Goal: Task Accomplishment & Management: Manage account settings

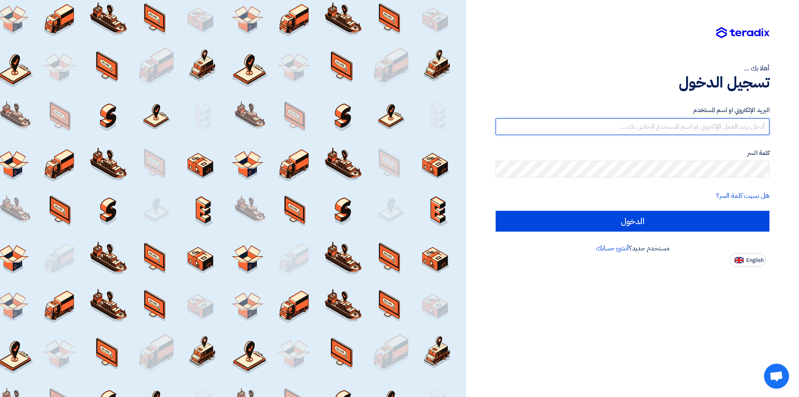
click at [703, 125] on input "text" at bounding box center [633, 126] width 274 height 17
type input "[EMAIL_ADDRESS][DOMAIN_NAME]"
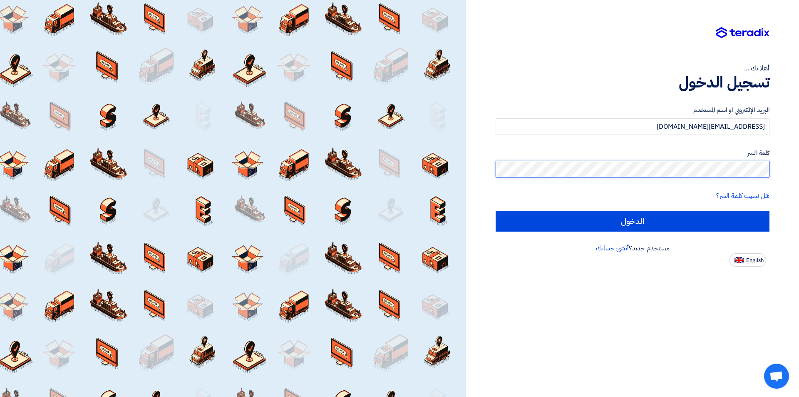
click at [496, 211] on input "الدخول" at bounding box center [633, 221] width 274 height 21
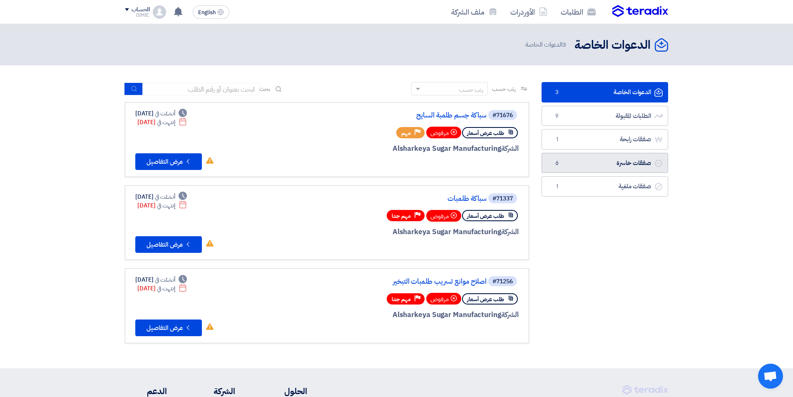
click at [603, 157] on link "صفقات خاسرة صفقات خاسرة 6" at bounding box center [604, 163] width 127 height 20
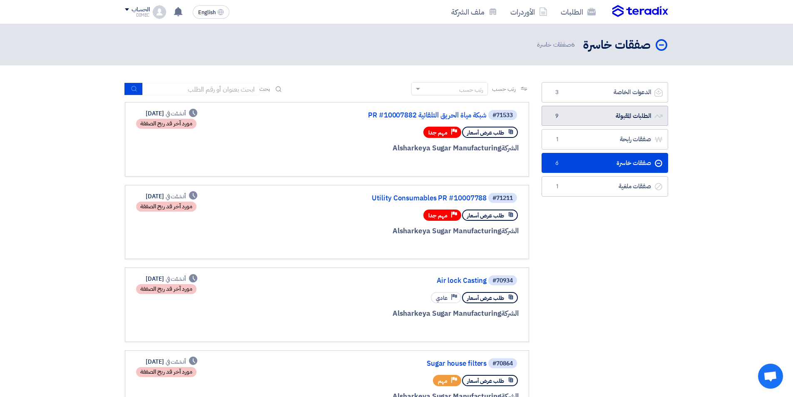
click at [598, 114] on link "الطلبات المقبولة الطلبات المقبولة 9" at bounding box center [604, 116] width 127 height 20
